Goal: Task Accomplishment & Management: Manage account settings

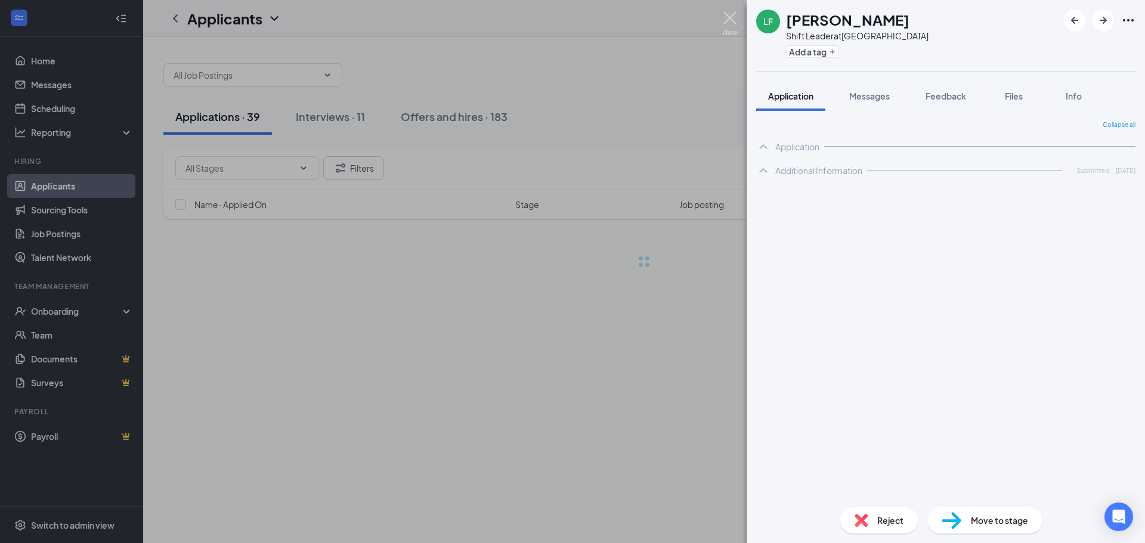
click at [724, 21] on img at bounding box center [730, 23] width 15 height 23
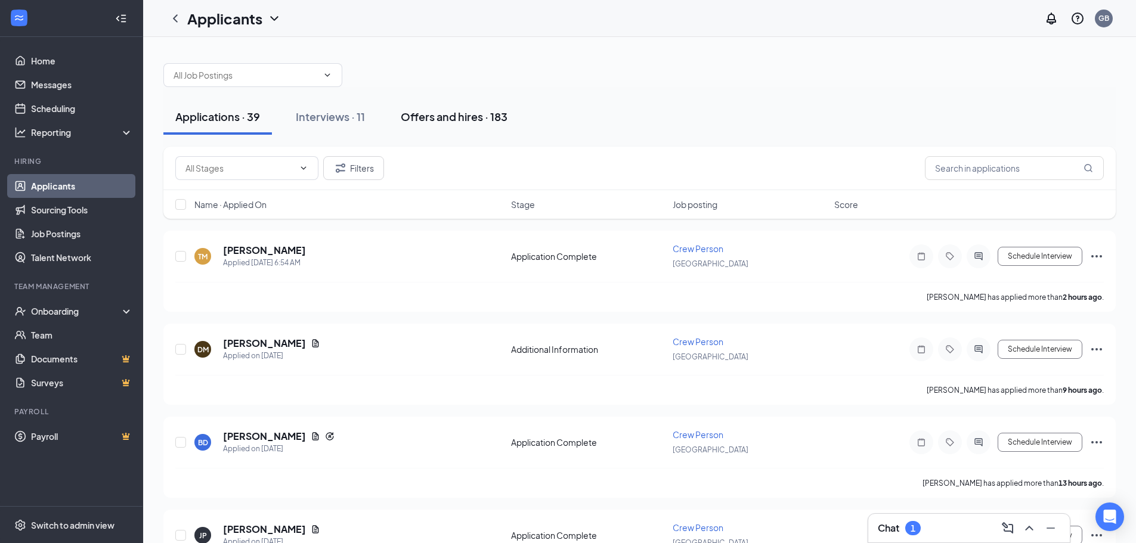
click at [466, 111] on div "Offers and hires · 183" at bounding box center [454, 116] width 107 height 15
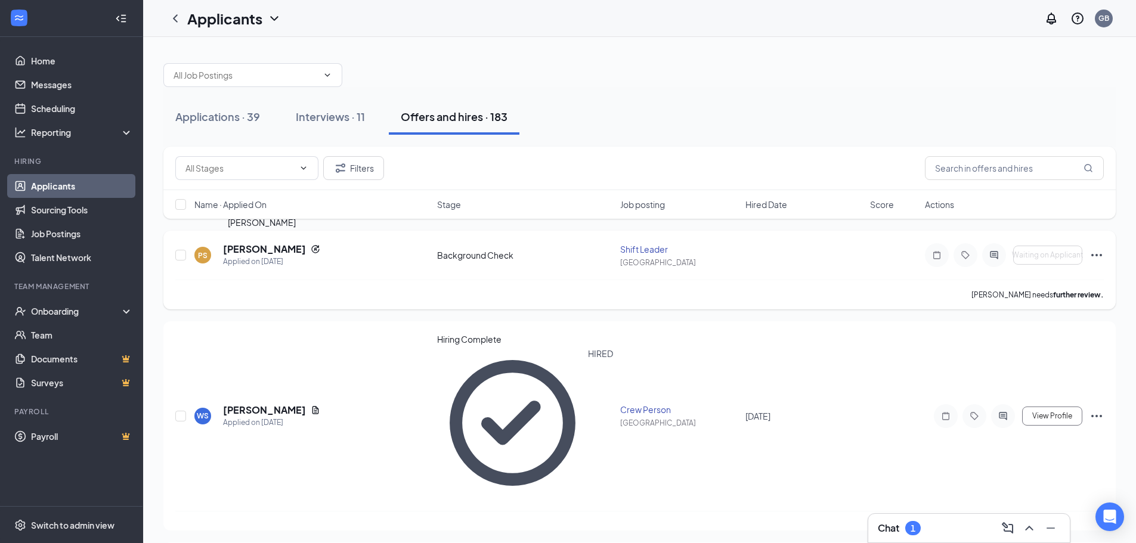
click at [272, 254] on h5 "[PERSON_NAME]" at bounding box center [264, 249] width 83 height 13
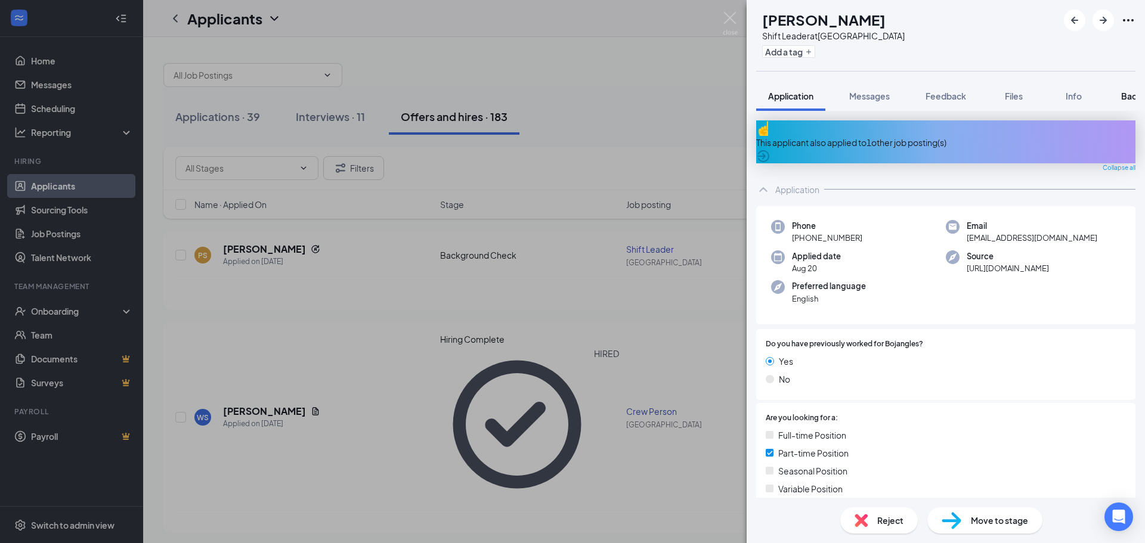
click at [1128, 96] on span "Background" at bounding box center [1145, 96] width 49 height 11
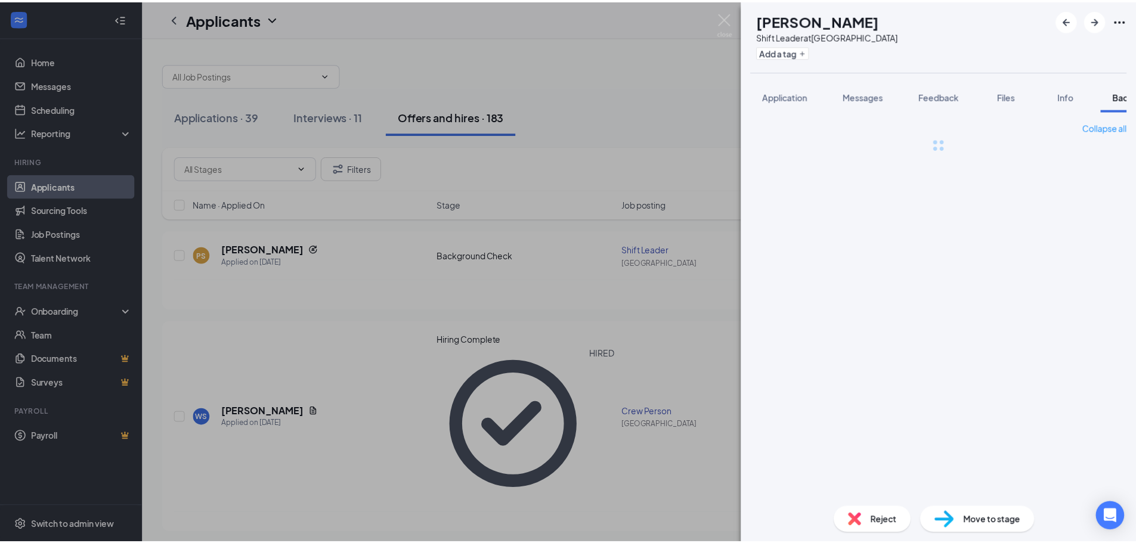
scroll to position [0, 49]
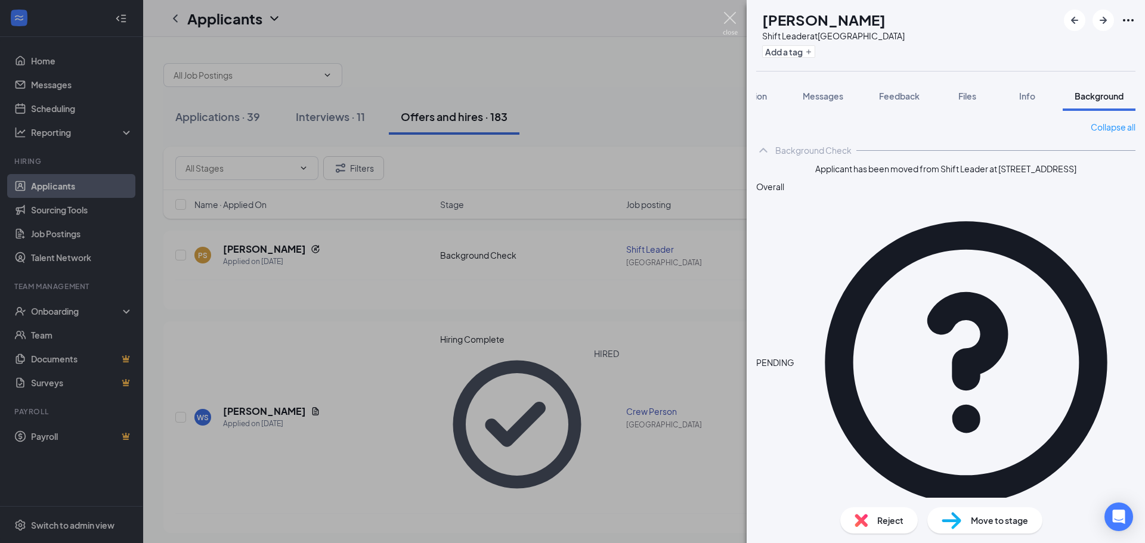
click at [727, 23] on img at bounding box center [730, 23] width 15 height 23
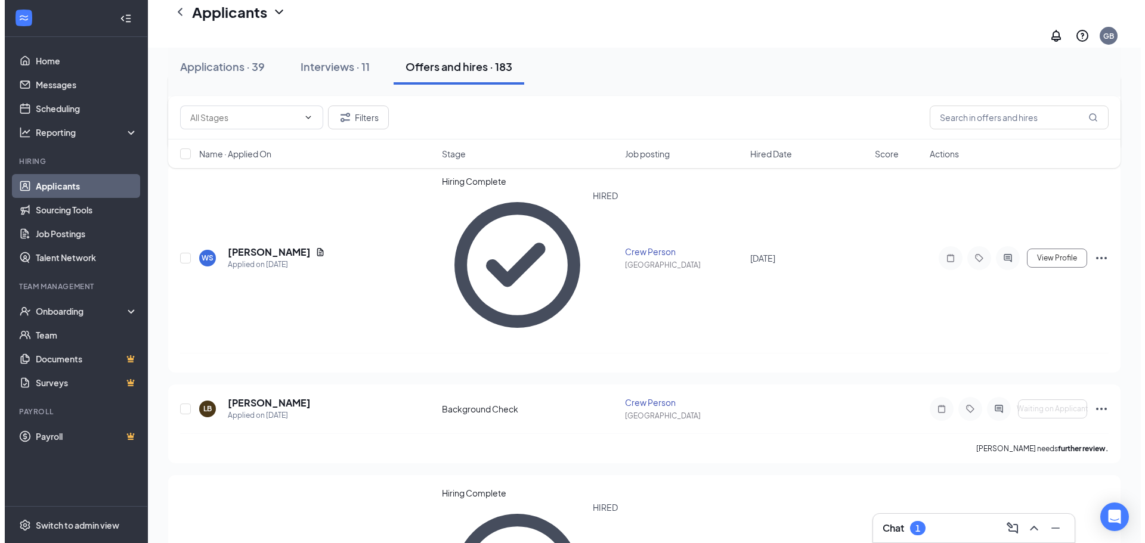
scroll to position [179, 0]
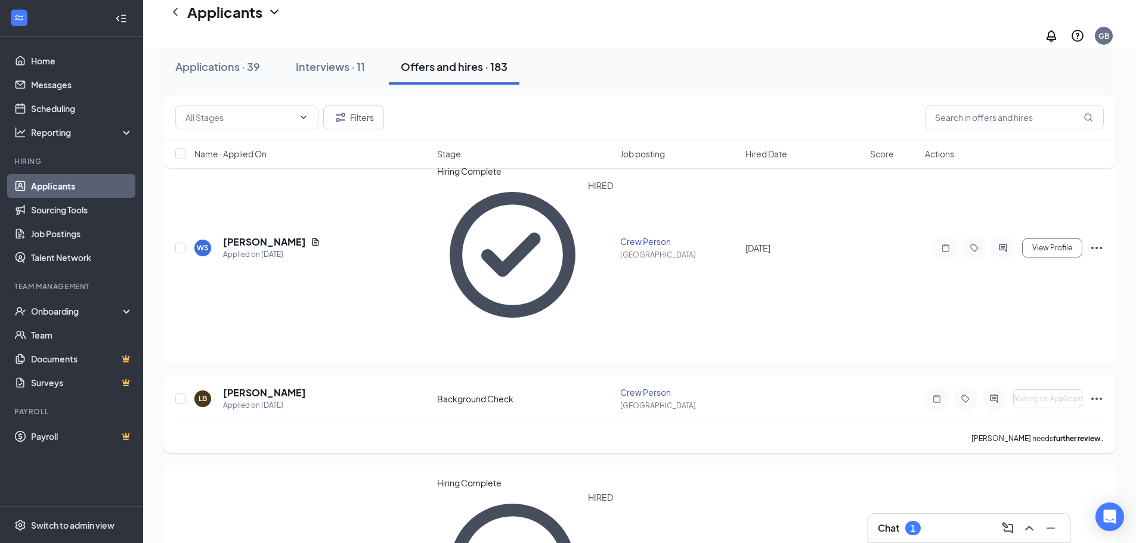
click at [306, 386] on h5 "[PERSON_NAME]" at bounding box center [264, 392] width 83 height 13
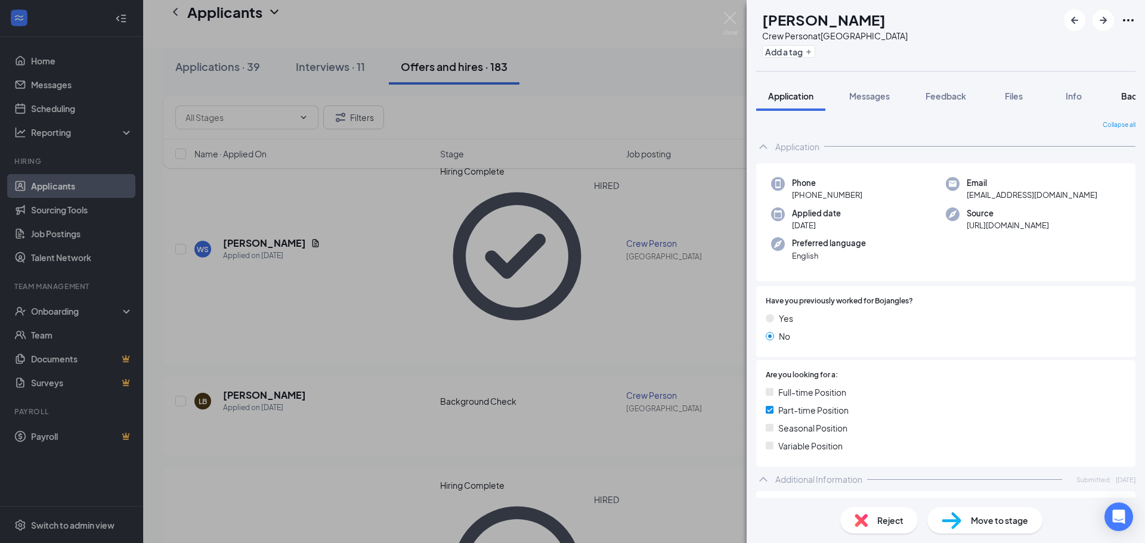
click at [1133, 98] on span "Background" at bounding box center [1145, 96] width 49 height 11
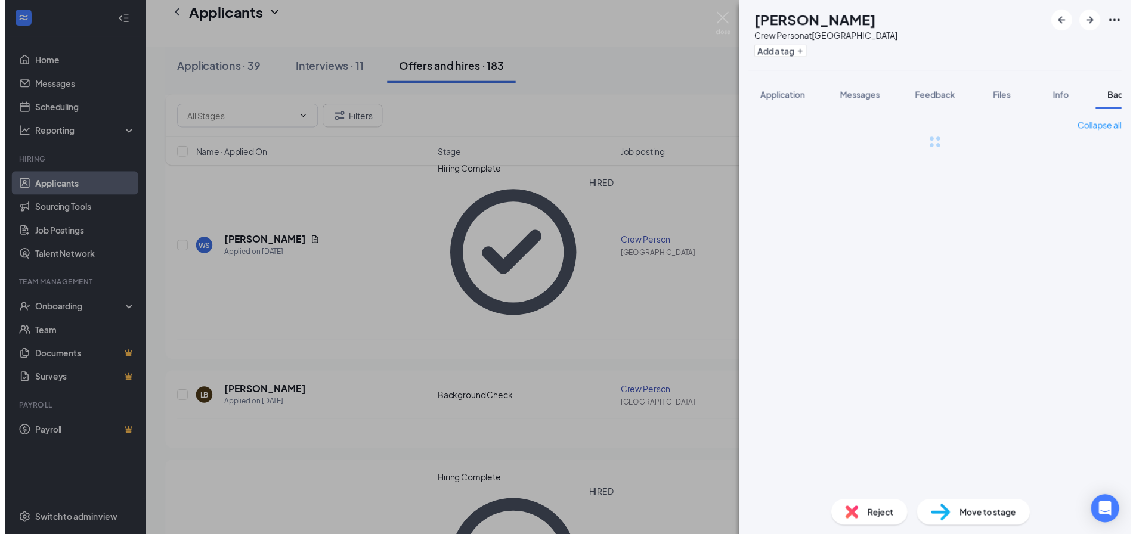
scroll to position [0, 49]
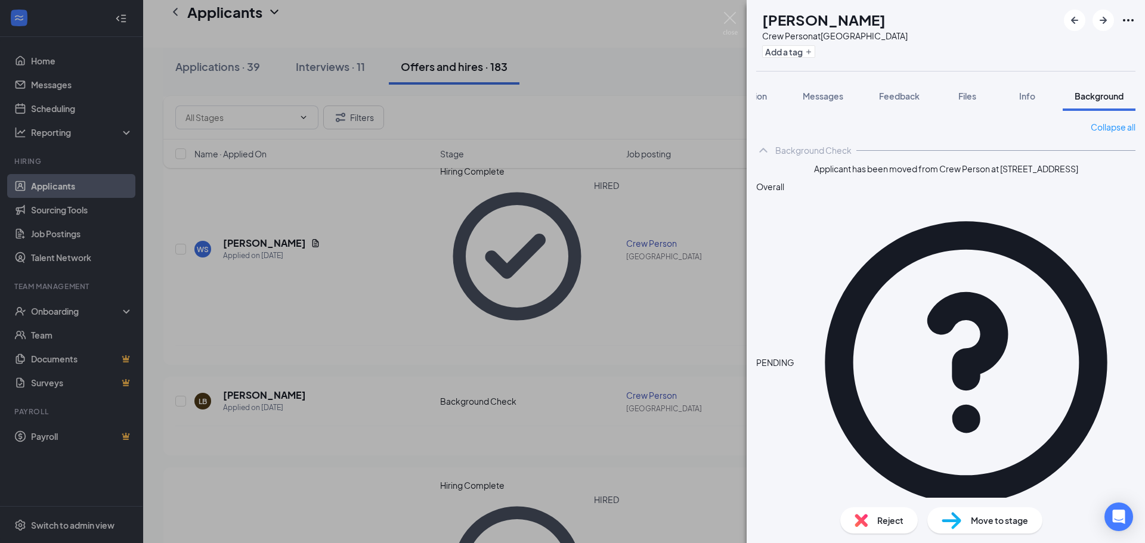
click at [597, 94] on div "LB [PERSON_NAME] Crew Person at [STREET_ADDRESS] Add a tag Application Messages…" at bounding box center [572, 271] width 1145 height 543
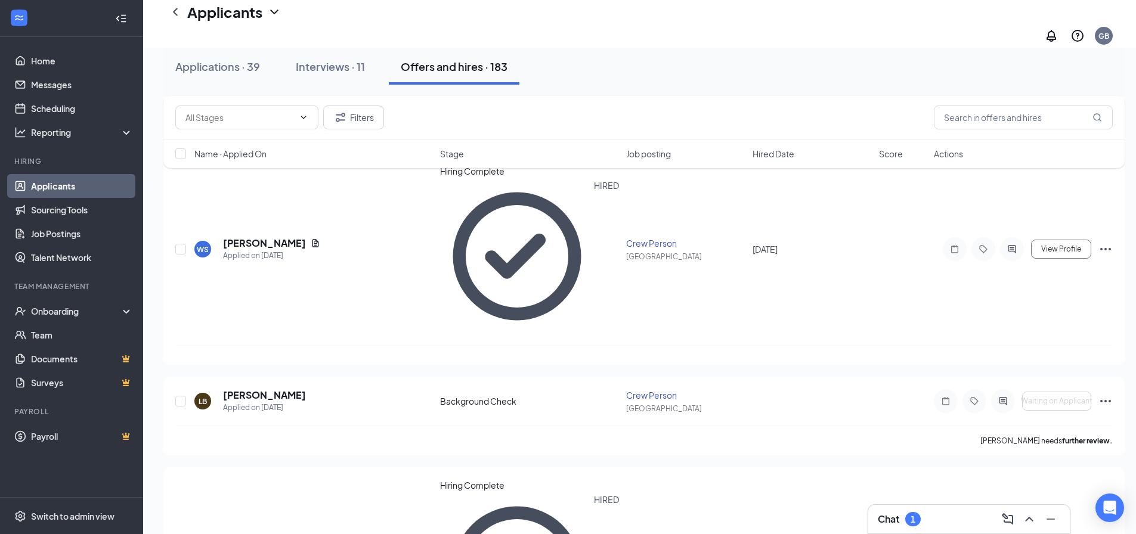
click at [940, 516] on div "Chat 1" at bounding box center [969, 519] width 182 height 19
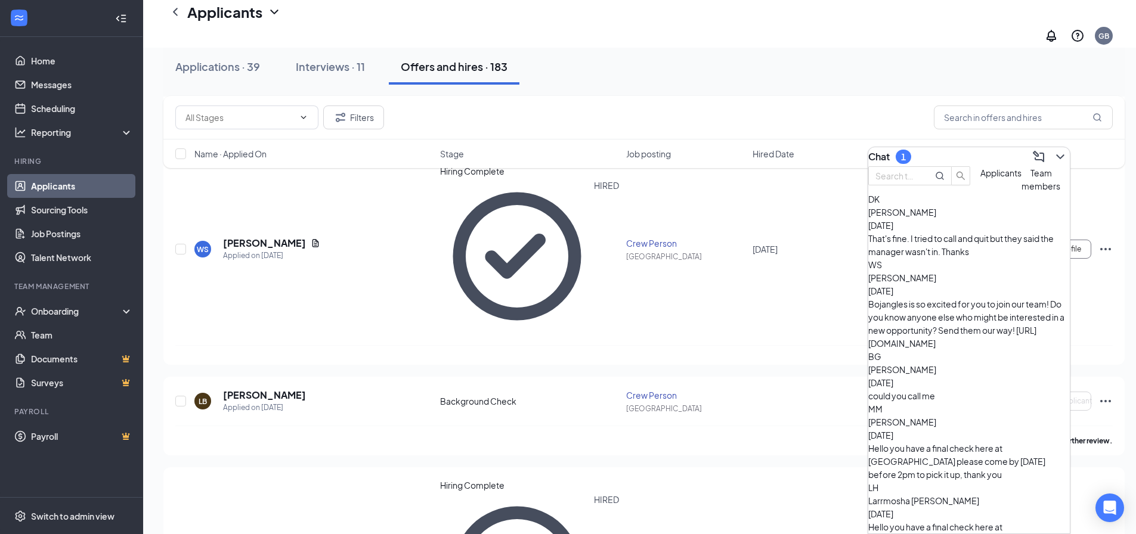
click at [978, 258] on div "That's fine. I tried to call and quit but they said the manager wasn't in. Than…" at bounding box center [969, 245] width 202 height 26
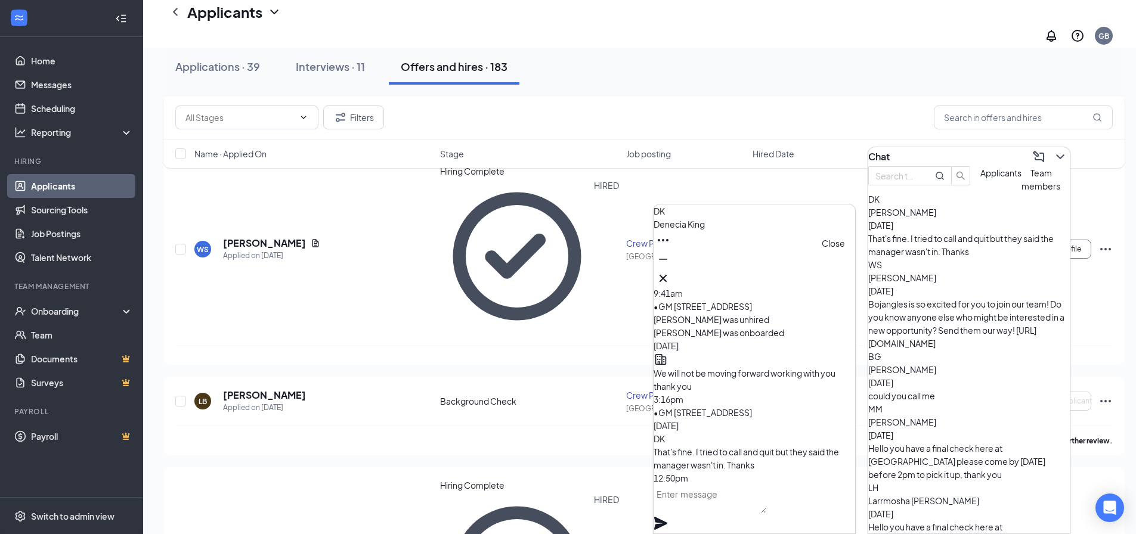
click at [673, 281] on button at bounding box center [662, 278] width 19 height 19
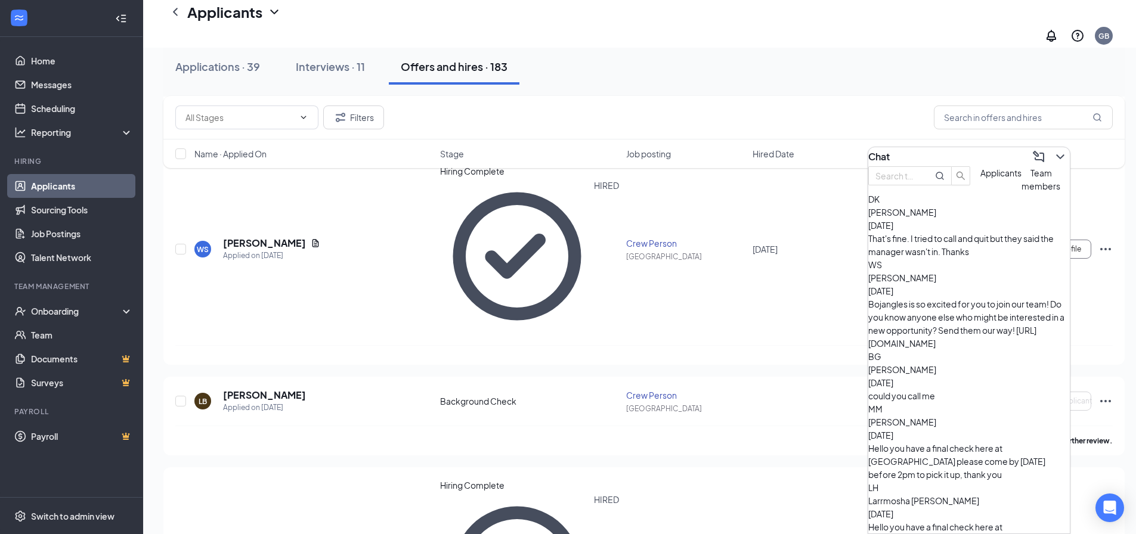
click at [949, 256] on div "That's fine. I tried to call and quit but they said the manager wasn't in. Than…" at bounding box center [969, 245] width 202 height 26
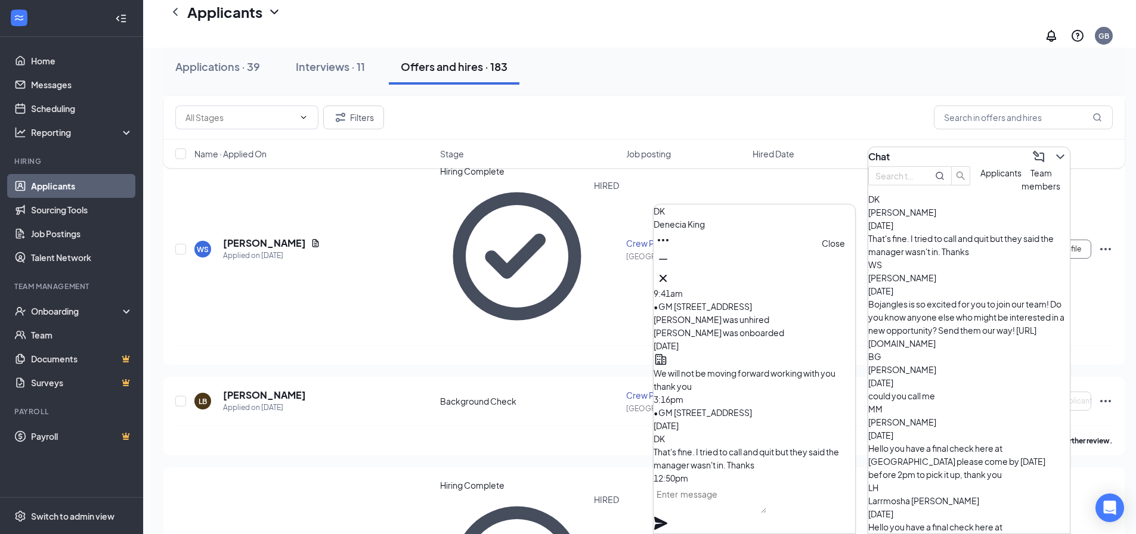
click at [670, 272] on icon "Cross" at bounding box center [663, 278] width 14 height 14
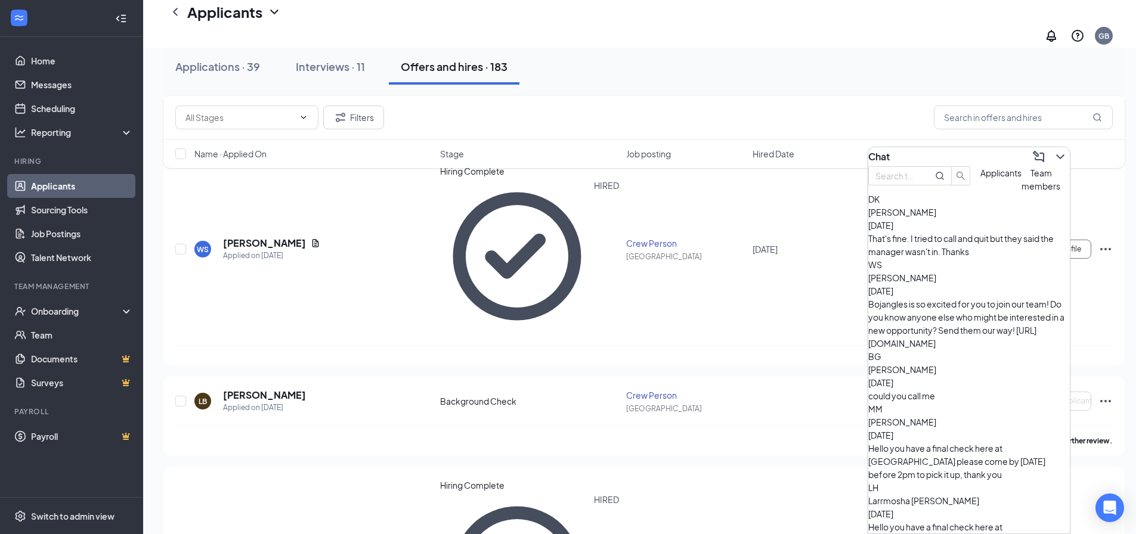
click at [830, 120] on div "Filters" at bounding box center [643, 118] width 937 height 24
click at [1055, 152] on icon "ChevronDown" at bounding box center [1060, 157] width 14 height 14
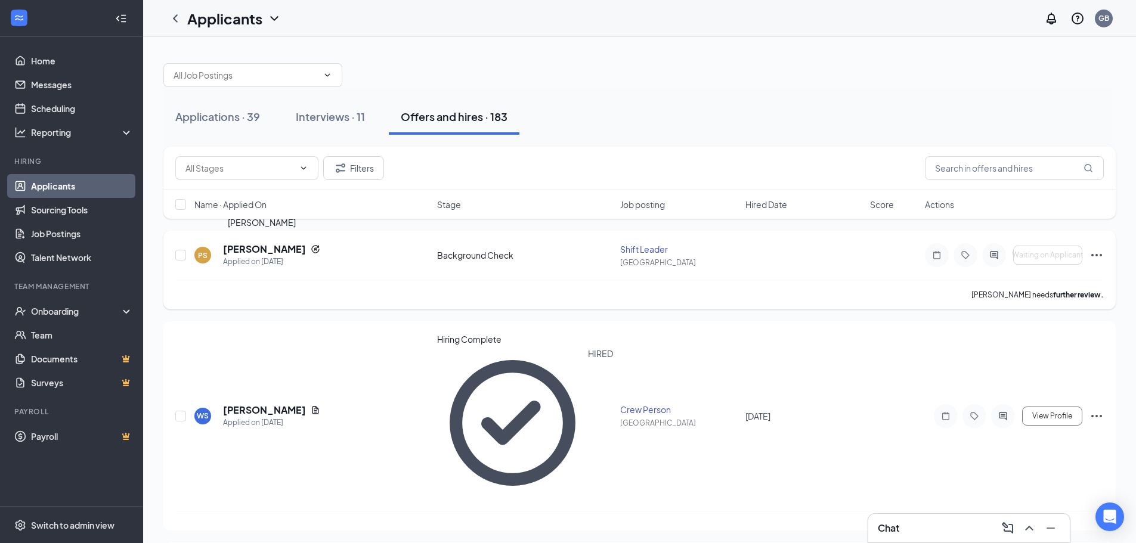
click at [289, 243] on h5 "[PERSON_NAME]" at bounding box center [264, 249] width 83 height 13
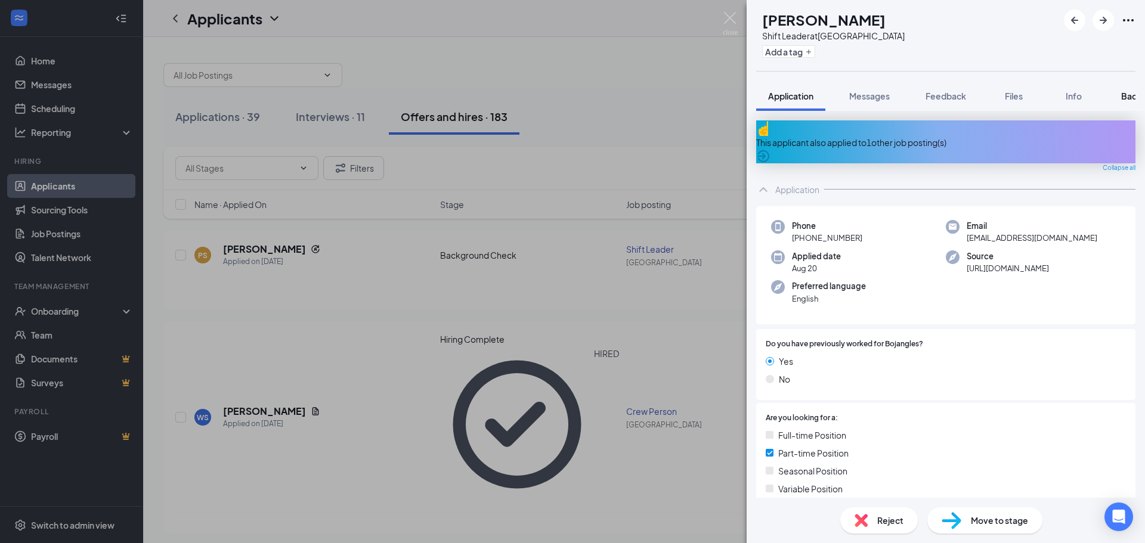
click at [1130, 104] on button "Background" at bounding box center [1145, 96] width 73 height 30
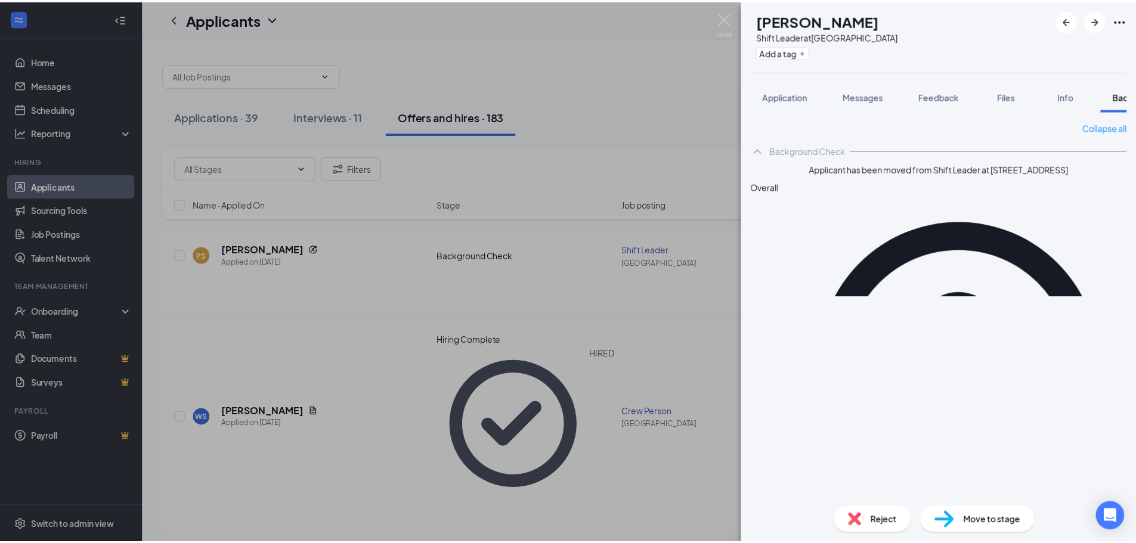
scroll to position [0, 49]
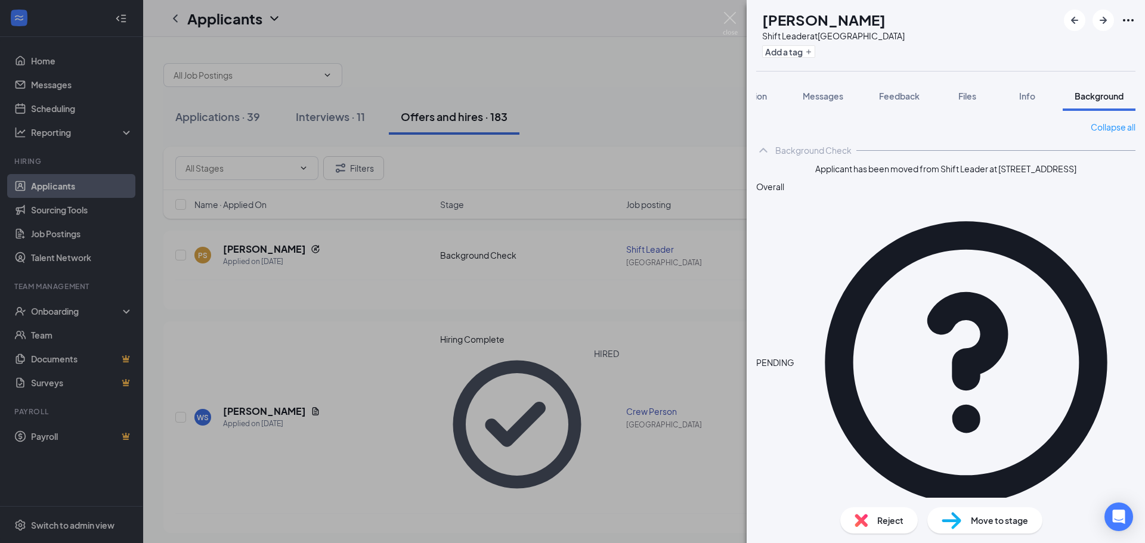
click at [670, 109] on div "PS [PERSON_NAME] Shift Leader at [STREET_ADDRESS] Add a tag Application Message…" at bounding box center [572, 271] width 1145 height 543
